Goal: Information Seeking & Learning: Learn about a topic

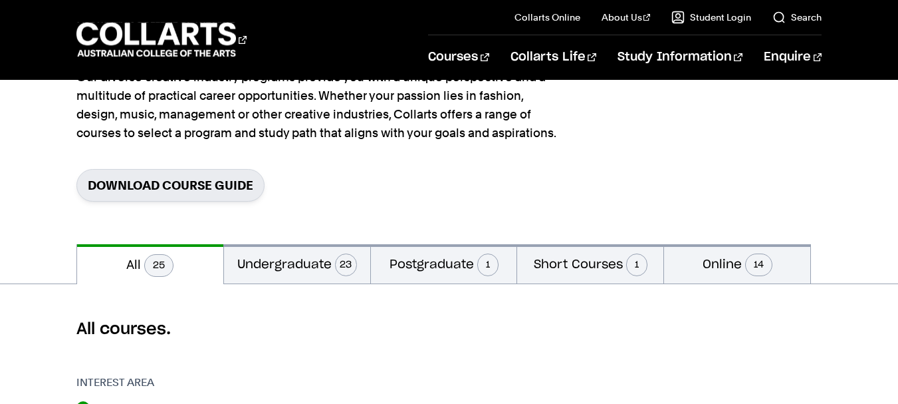
scroll to position [160, 0]
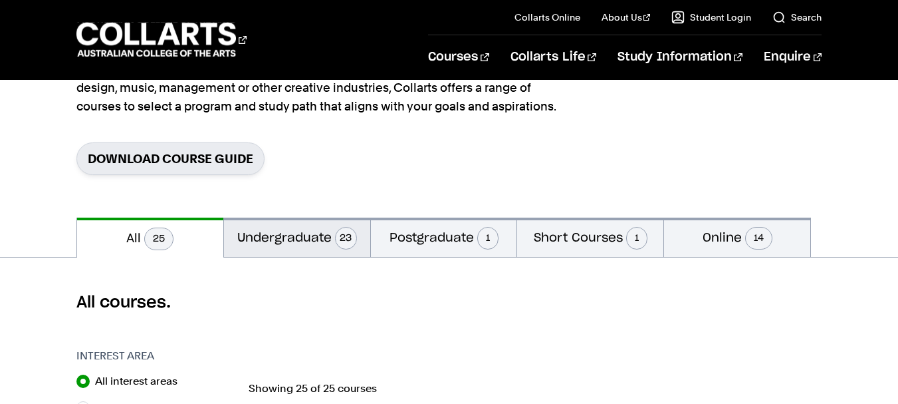
click at [273, 239] on button "Undergraduate 23" at bounding box center [297, 236] width 146 height 39
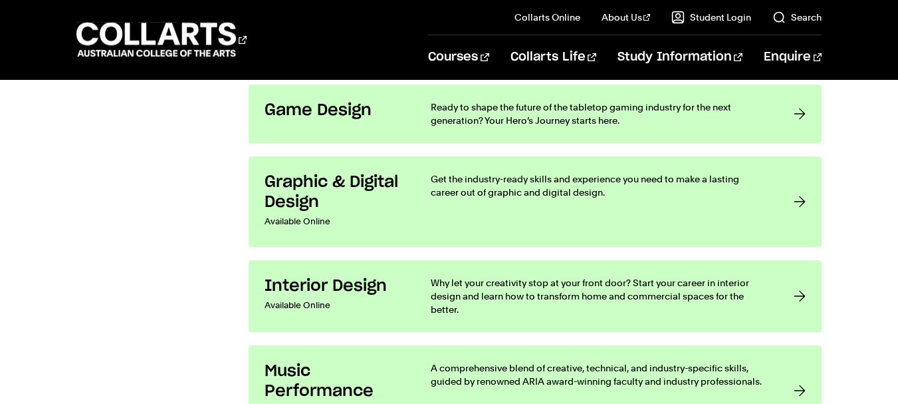
scroll to position [1862, 0]
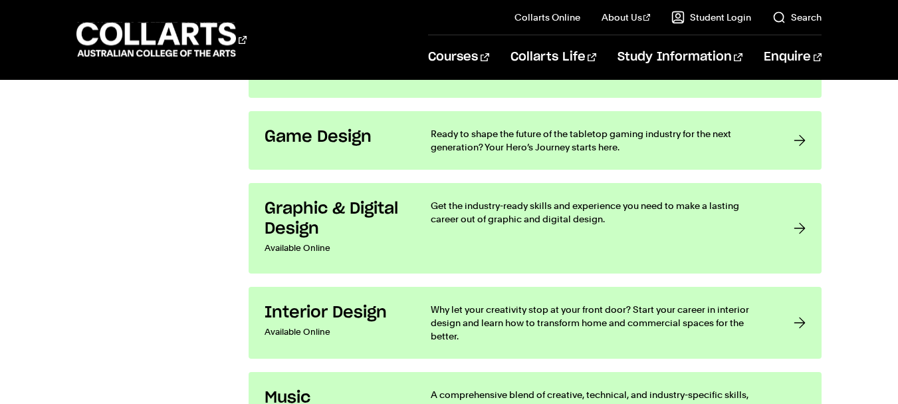
click at [273, 239] on p "Available Online" at bounding box center [335, 248] width 140 height 19
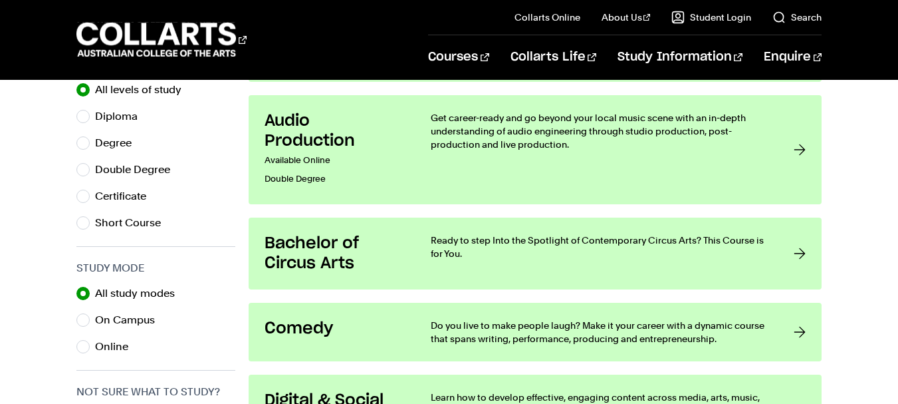
scroll to position [718, 0]
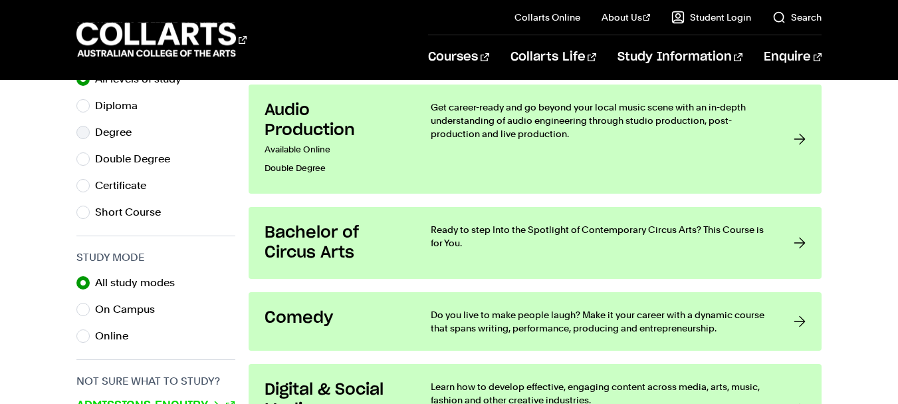
click at [105, 136] on label "Degree" at bounding box center [118, 132] width 47 height 19
click at [90, 136] on input "Degree" at bounding box center [82, 132] width 13 height 13
radio input "true"
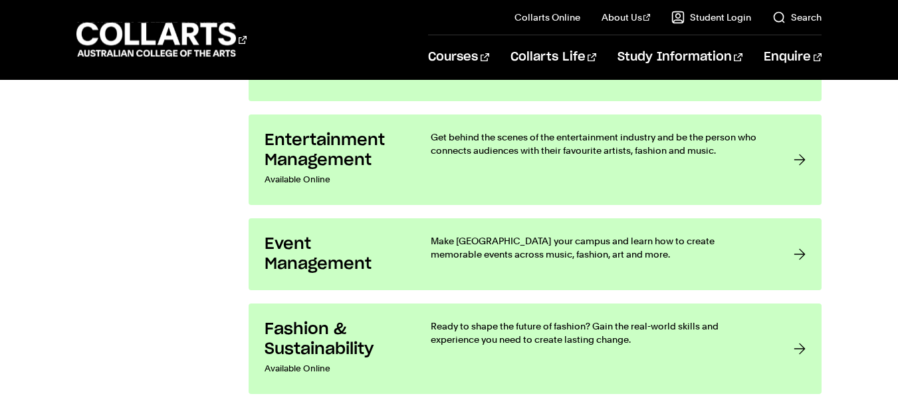
radio input "true"
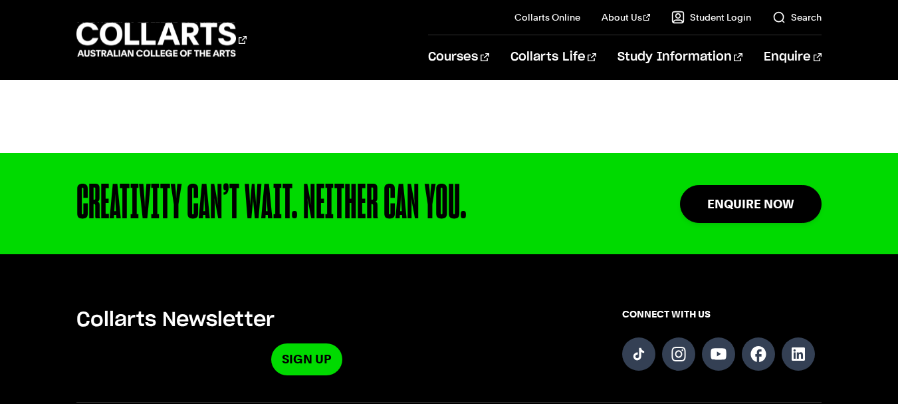
scroll to position [676, 0]
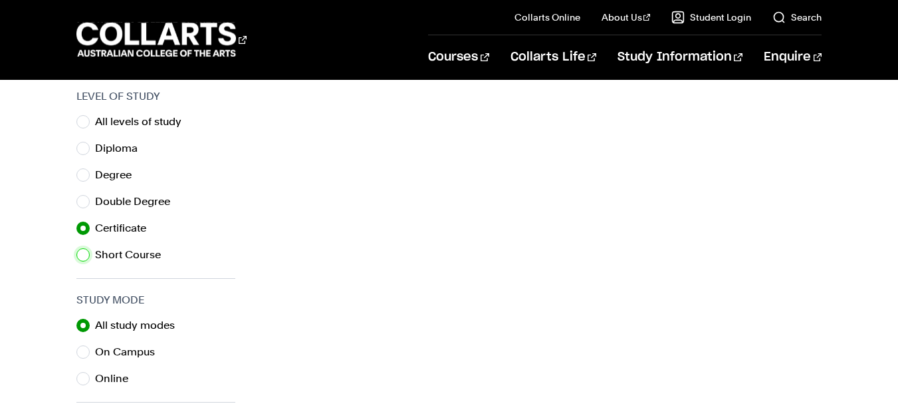
click at [76, 248] on input "Short Course" at bounding box center [82, 254] width 13 height 13
radio input "true"
click at [76, 221] on input "Certificate" at bounding box center [82, 227] width 13 height 13
radio input "true"
click at [76, 195] on input "Double Degree" at bounding box center [82, 201] width 13 height 13
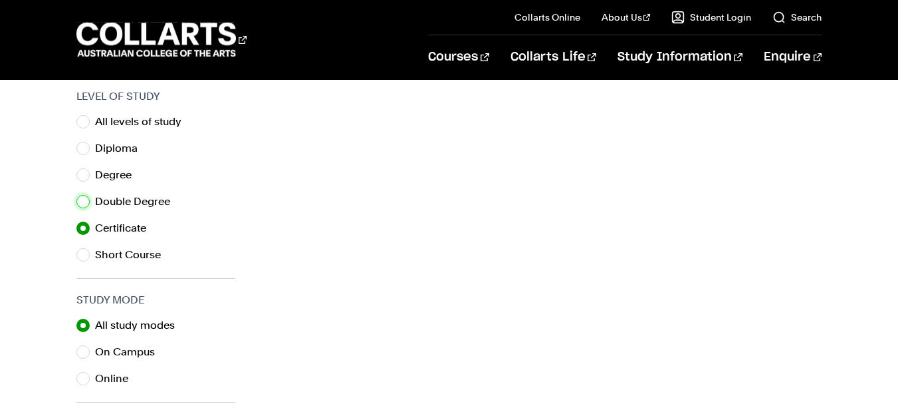
radio input "true"
click at [76, 168] on input "Degree" at bounding box center [82, 174] width 13 height 13
radio input "true"
click at [76, 142] on input "Diploma" at bounding box center [82, 148] width 13 height 13
radio input "true"
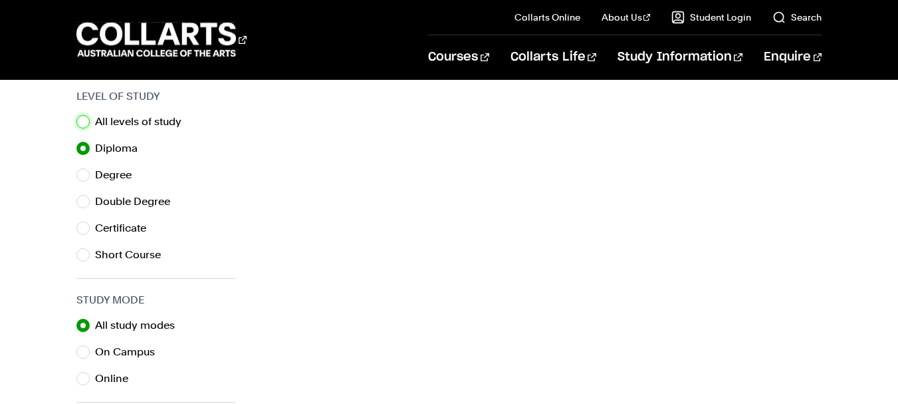
click at [76, 115] on input "All levels of study" at bounding box center [82, 121] width 13 height 13
radio input "true"
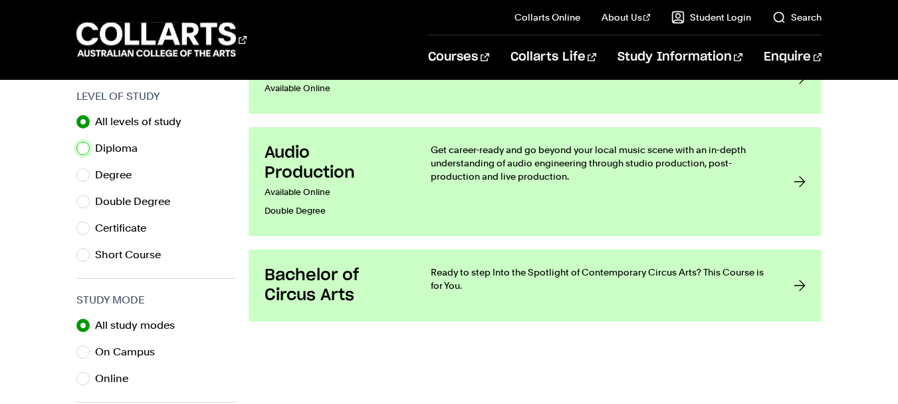
click at [76, 142] on input "Diploma" at bounding box center [82, 148] width 13 height 13
radio input "true"
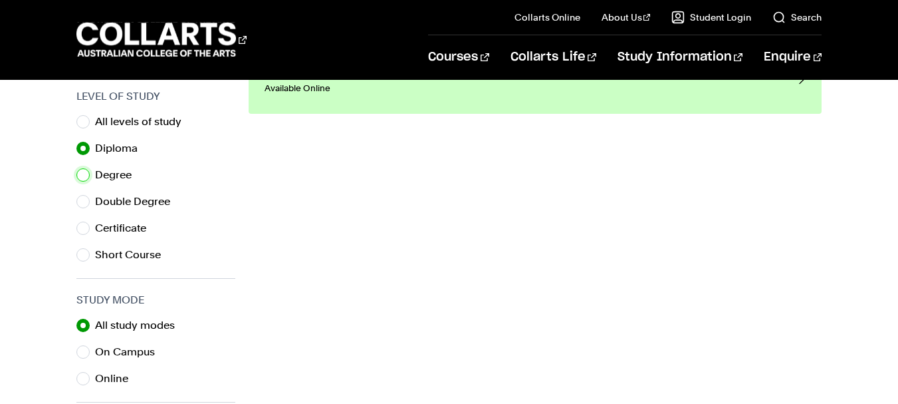
click at [76, 168] on input "Degree" at bounding box center [82, 174] width 13 height 13
radio input "true"
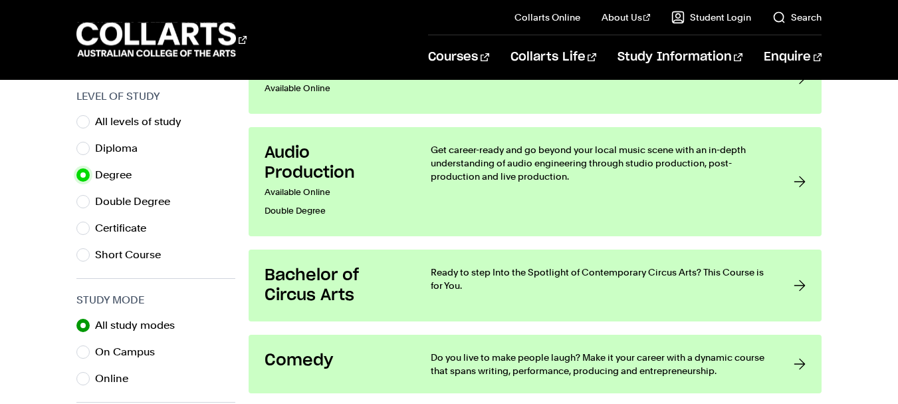
scroll to position [1029, 0]
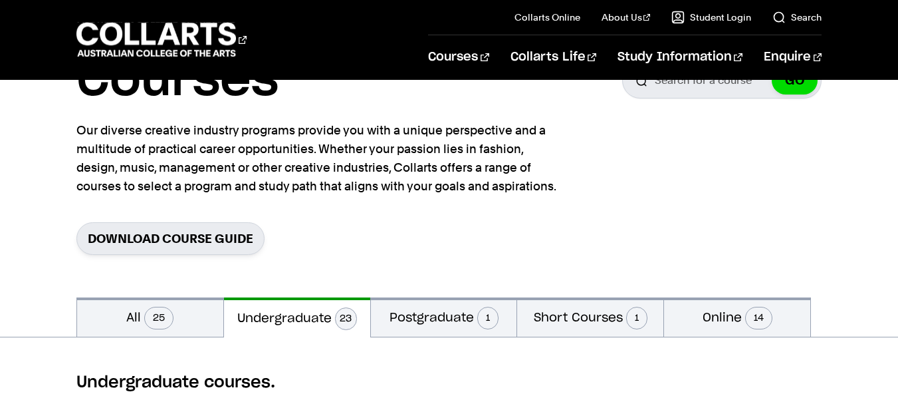
scroll to position [106, 0]
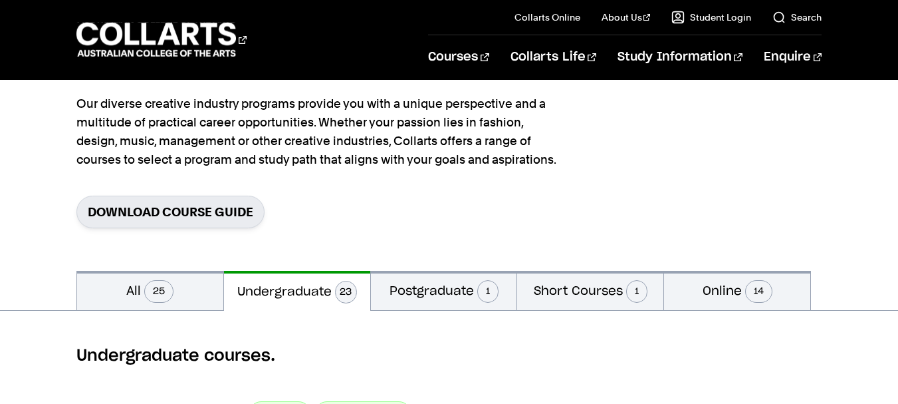
scroll to position [676, 0]
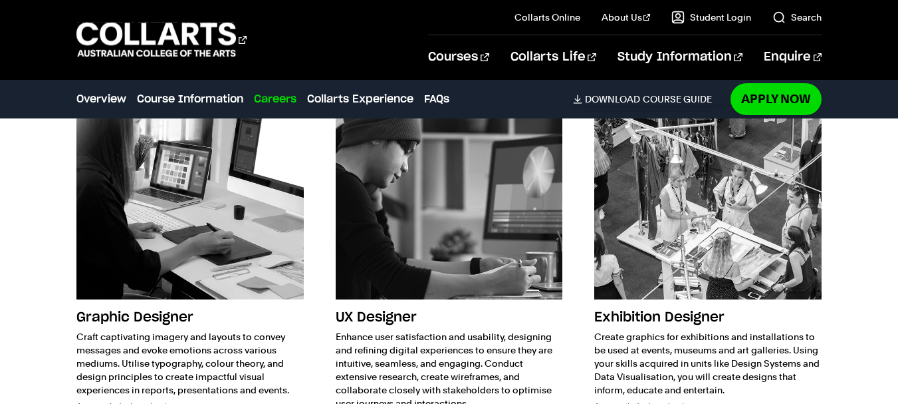
scroll to position [2261, 0]
